Goal: Entertainment & Leisure: Consume media (video, audio)

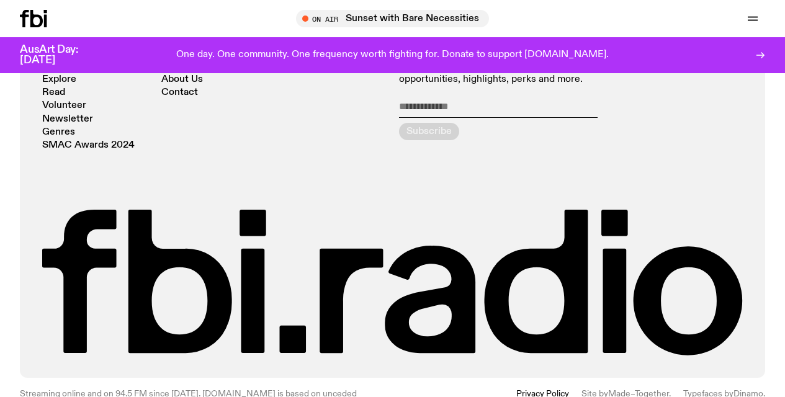
scroll to position [2361, 0]
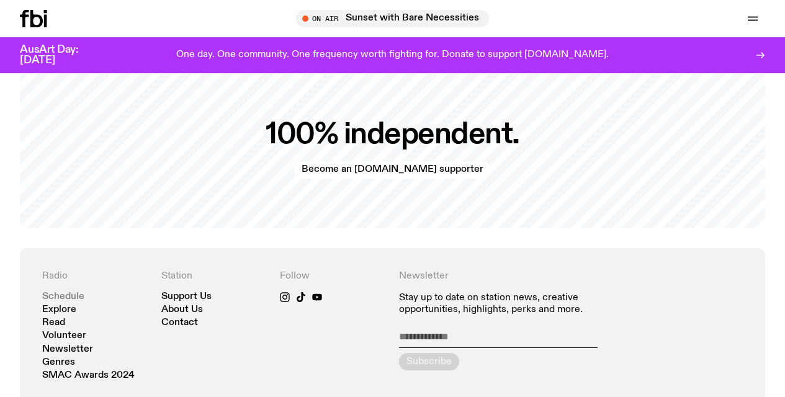
click at [66, 292] on link "Schedule" at bounding box center [63, 296] width 42 height 9
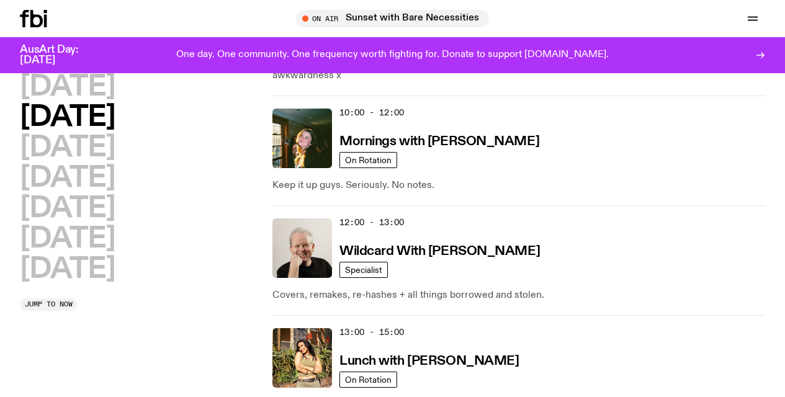
scroll to position [244, 0]
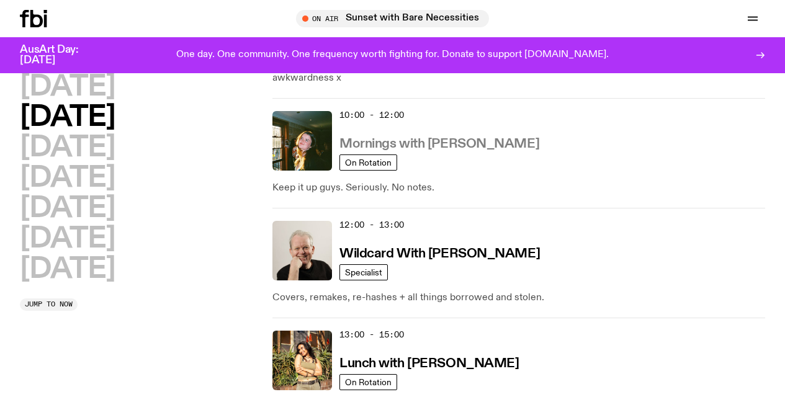
click at [404, 142] on h3 "Mornings with Freya Shields" at bounding box center [439, 144] width 200 height 13
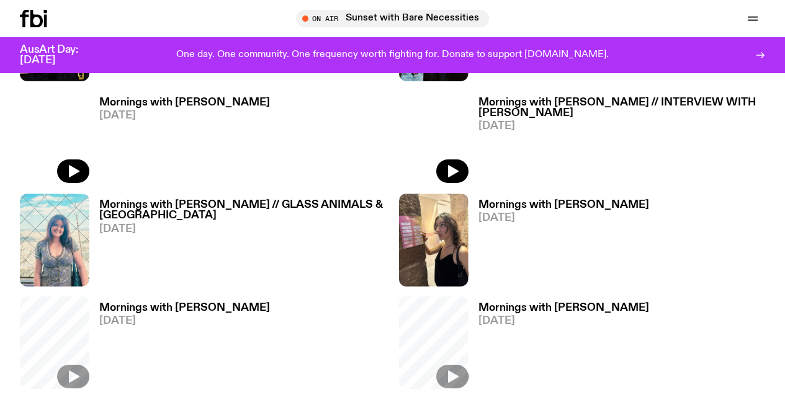
scroll to position [636, 0]
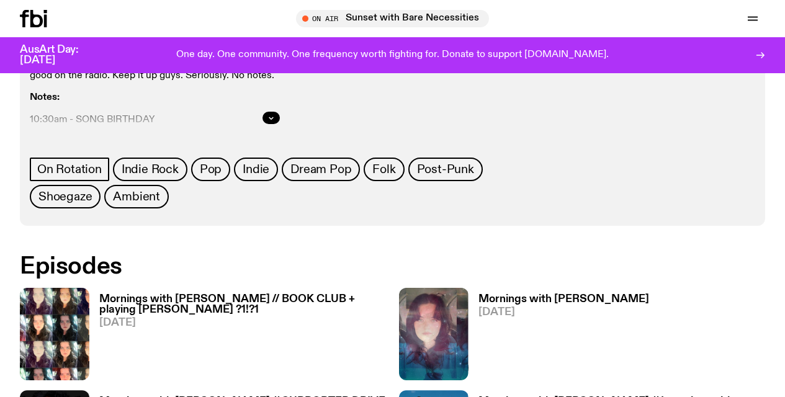
click at [167, 294] on h3 "Mornings with Freya Shields // BOOK CLUB + playing Hozier ?1!?1" at bounding box center [242, 304] width 287 height 21
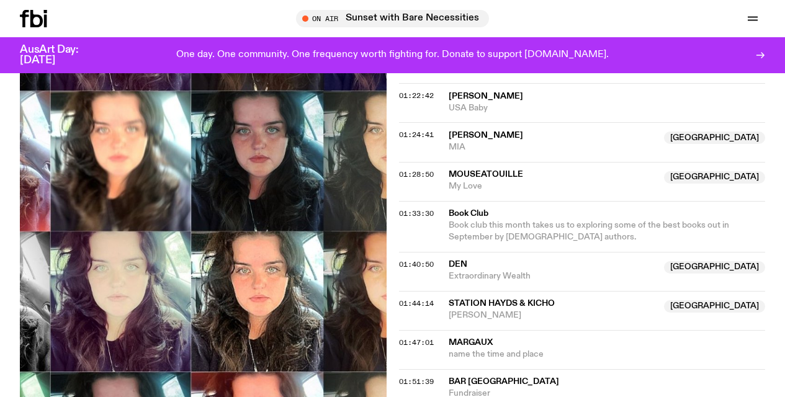
scroll to position [800, 0]
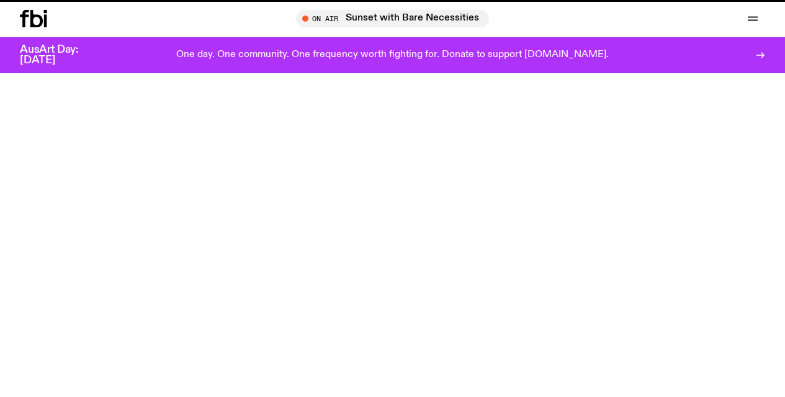
scroll to position [636, 0]
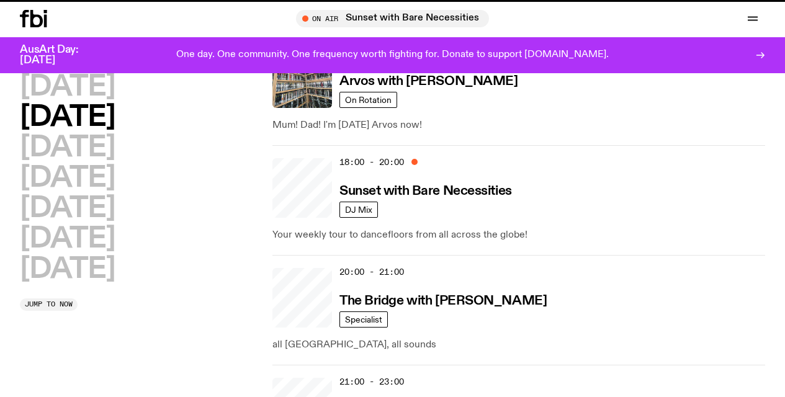
scroll to position [244, 0]
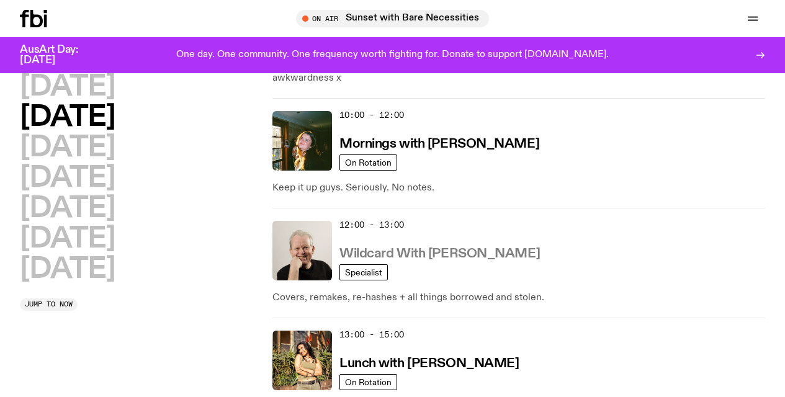
click at [416, 253] on h3 "Wildcard With Stuart Coupe" at bounding box center [439, 254] width 200 height 13
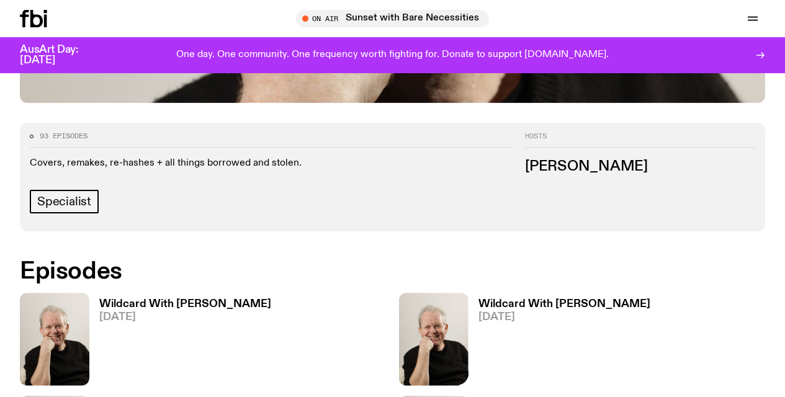
scroll to position [561, 0]
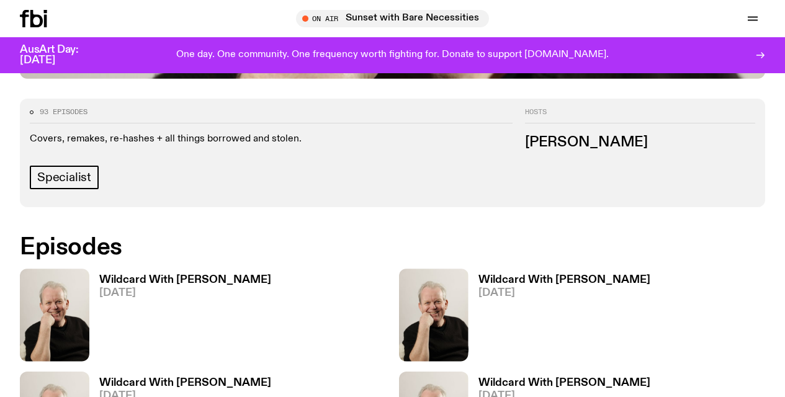
click at [190, 275] on h3 "Wildcard With Stuart Coupe" at bounding box center [185, 280] width 172 height 11
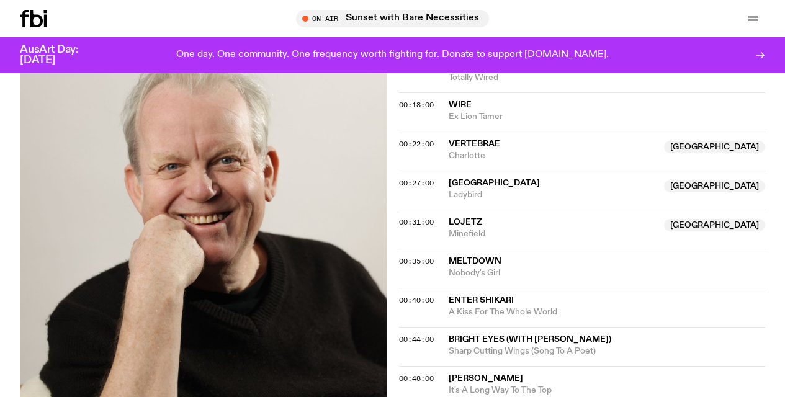
scroll to position [583, 0]
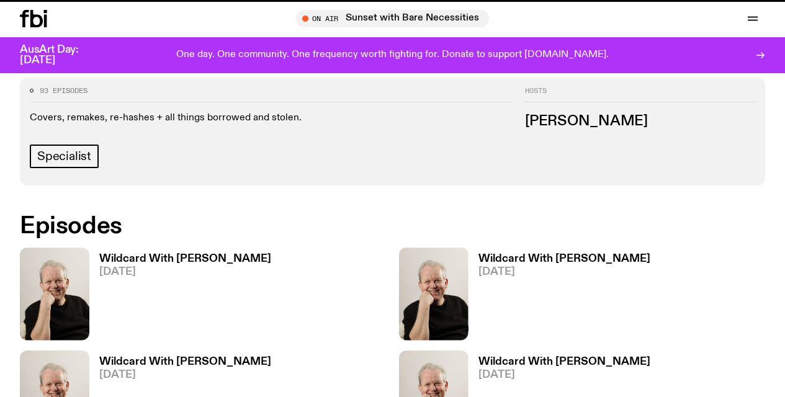
scroll to position [561, 0]
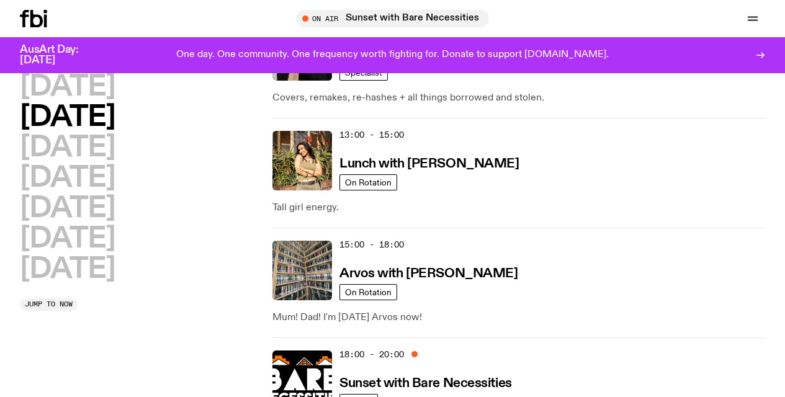
scroll to position [465, 0]
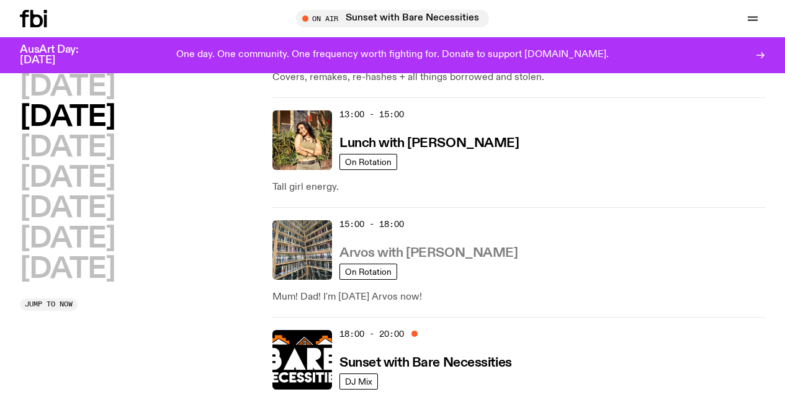
click at [395, 249] on h3 "Arvos with Sabine Lee Cook" at bounding box center [428, 253] width 178 height 13
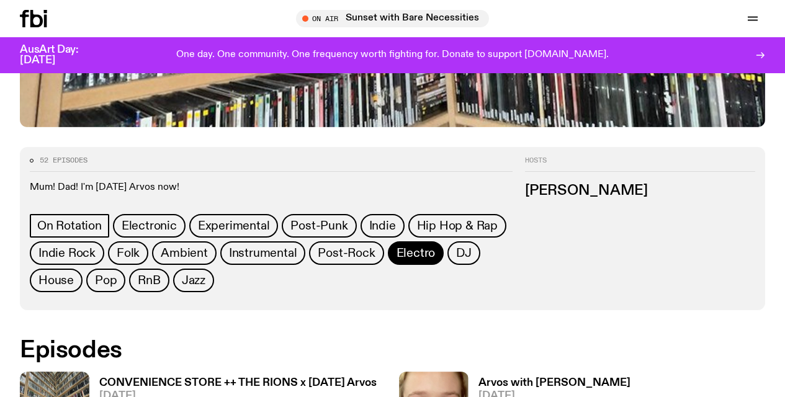
scroll to position [681, 0]
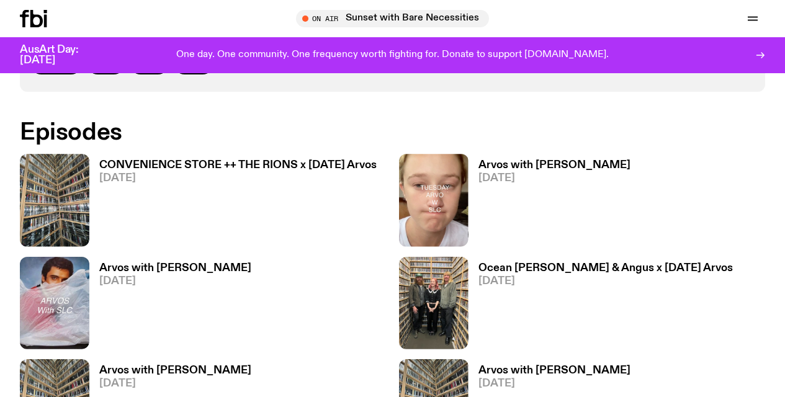
click at [190, 161] on h3 "CONVENIENCE STORE ++ THE RIONS x Tuesday Arvos" at bounding box center [237, 165] width 277 height 11
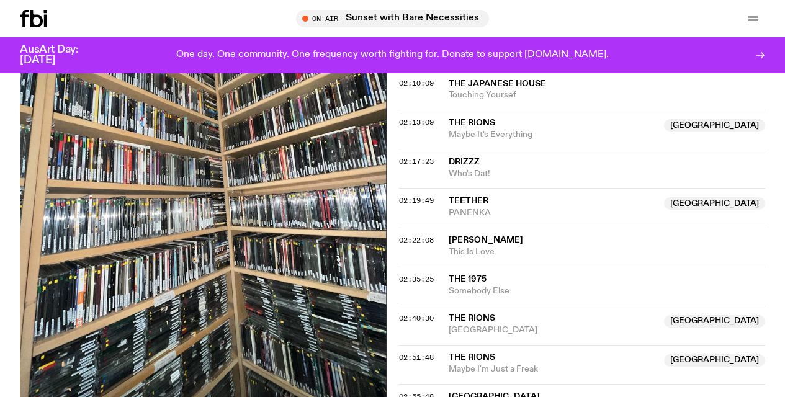
scroll to position [1475, 0]
